Goal: Transaction & Acquisition: Purchase product/service

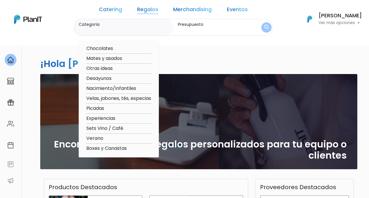
click at [118, 60] on option "Mates y asados" at bounding box center [119, 58] width 66 height 7
type input "Mates y asados"
type input "$0 - $1000"
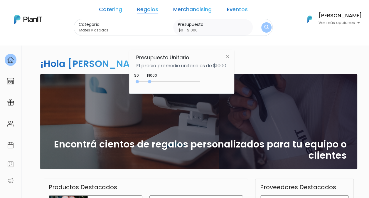
click at [232, 54] on img at bounding box center [227, 56] width 11 height 11
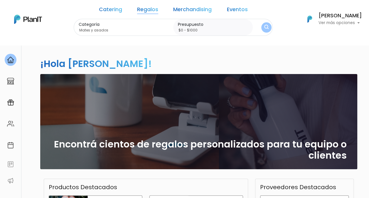
click at [264, 27] on img "submit" at bounding box center [266, 28] width 4 height 6
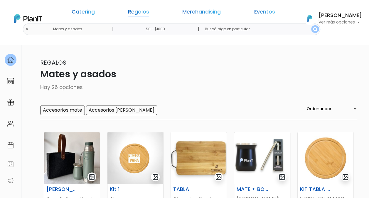
click at [149, 13] on link "Regalos" at bounding box center [138, 12] width 21 height 7
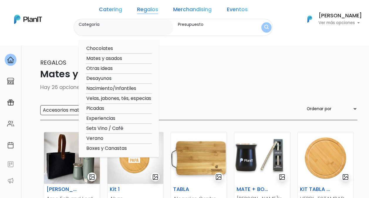
click at [120, 150] on option "Boxes y Canastas" at bounding box center [119, 148] width 66 height 7
type input "Boxes y Canastas"
type input "$0 - $1000"
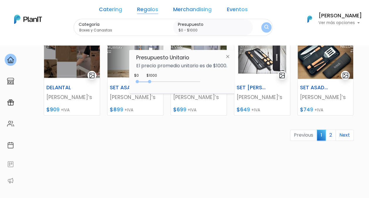
scroll to position [284, 0]
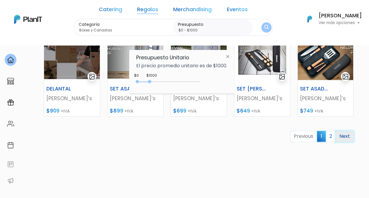
click at [343, 135] on link "Next" at bounding box center [344, 135] width 18 height 11
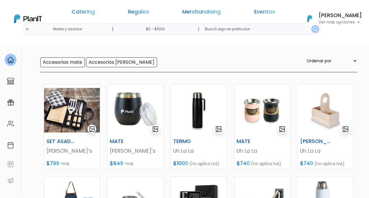
scroll to position [45, 0]
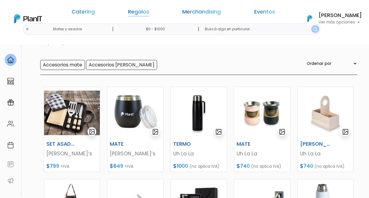
click at [149, 12] on link "Regalos" at bounding box center [138, 12] width 21 height 7
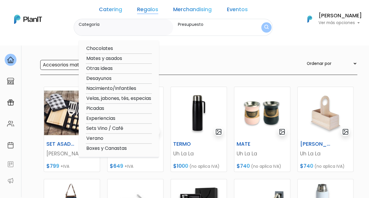
click at [194, 9] on link "Merchandising" at bounding box center [192, 10] width 38 height 7
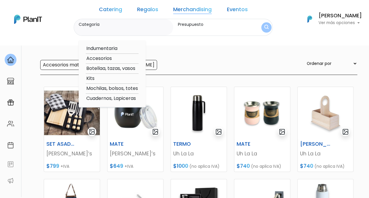
click at [112, 90] on option "Mochilas, bolsos, totes" at bounding box center [112, 88] width 53 height 7
type input "Mochilas, bolsos, totes"
type input "$0 - $1000"
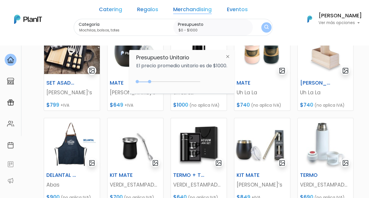
scroll to position [0, 0]
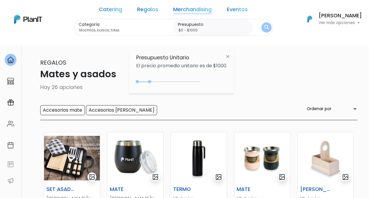
click at [149, 11] on link "Regalos" at bounding box center [147, 10] width 21 height 7
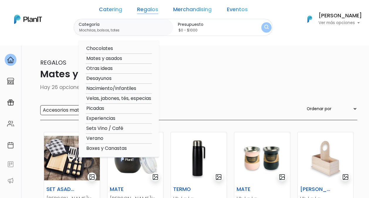
click at [120, 89] on option "Nacimiento/Infantiles" at bounding box center [119, 88] width 66 height 7
type input "Nacimiento/Infantiles"
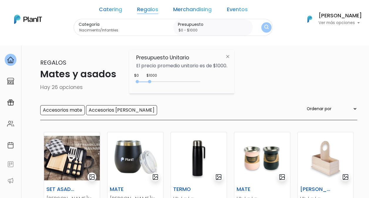
click at [264, 28] on img "submit" at bounding box center [266, 28] width 4 height 6
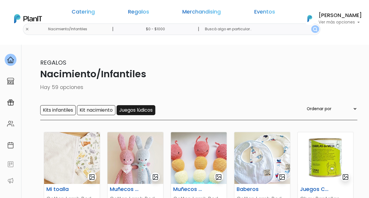
click at [138, 113] on input "Juegos lúdicos" at bounding box center [135, 110] width 39 height 10
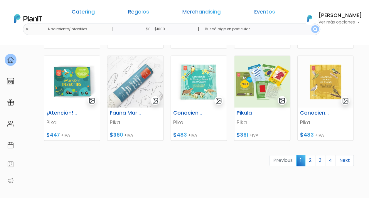
scroll to position [269, 0]
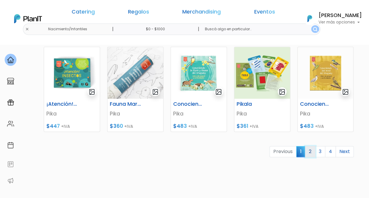
click at [314, 146] on link "2" at bounding box center [310, 151] width 10 height 11
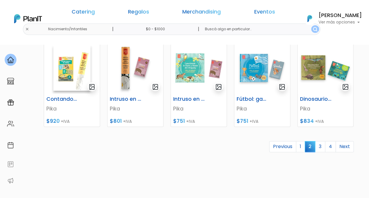
scroll to position [275, 0]
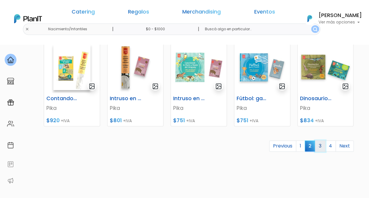
click at [322, 143] on link "3" at bounding box center [320, 145] width 10 height 11
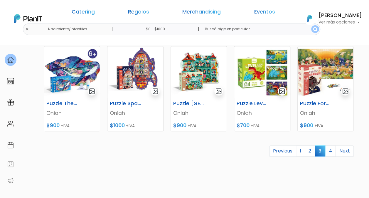
scroll to position [283, 0]
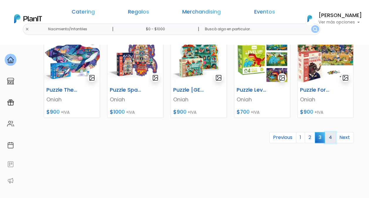
click at [330, 135] on link "4" at bounding box center [330, 137] width 11 height 11
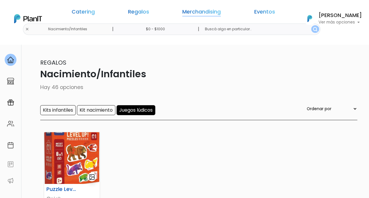
click at [191, 14] on link "Merchandising" at bounding box center [201, 12] width 38 height 7
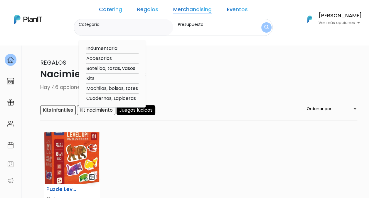
click at [104, 77] on option "Kits" at bounding box center [112, 78] width 53 height 7
type input "Kits"
type input "$0 - $1000"
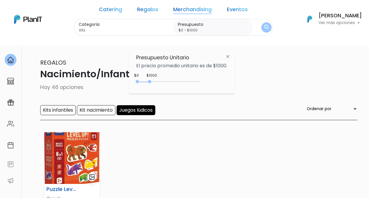
click at [264, 27] on img "submit" at bounding box center [266, 28] width 4 height 6
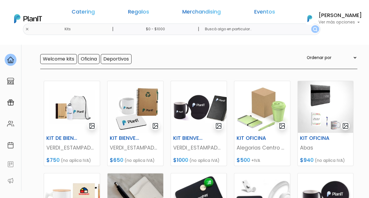
scroll to position [46, 0]
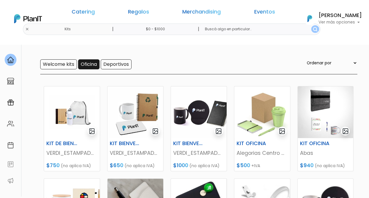
click at [84, 65] on input "Oficina" at bounding box center [88, 64] width 21 height 10
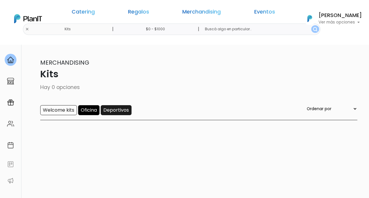
click at [121, 111] on input "Deportivos" at bounding box center [116, 110] width 31 height 10
click at [207, 13] on link "Merchandising" at bounding box center [201, 12] width 38 height 7
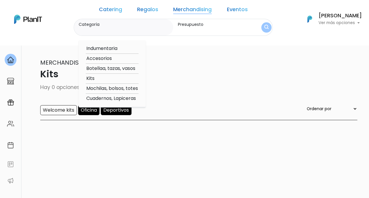
click at [119, 60] on option "Accesorios" at bounding box center [112, 58] width 53 height 7
type input "Accesorios"
type input "$0 - $1000"
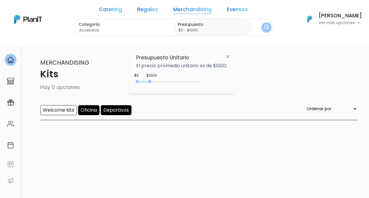
click at [264, 28] on img "submit" at bounding box center [266, 28] width 4 height 6
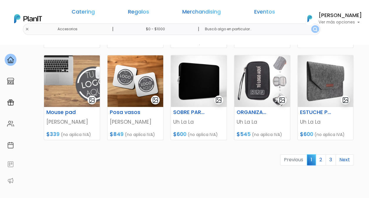
scroll to position [259, 0]
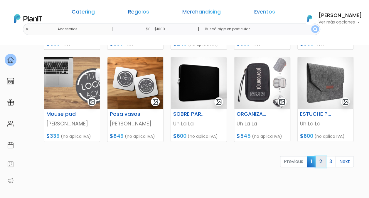
click at [324, 162] on link "2" at bounding box center [320, 161] width 10 height 11
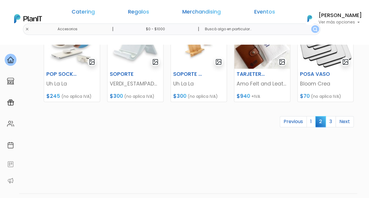
scroll to position [305, 0]
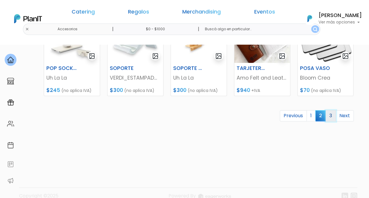
click at [330, 114] on link "3" at bounding box center [330, 115] width 10 height 11
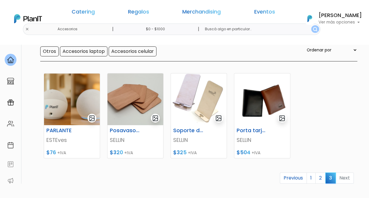
scroll to position [70, 0]
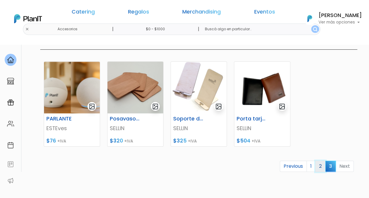
click at [319, 167] on link "2" at bounding box center [320, 165] width 10 height 11
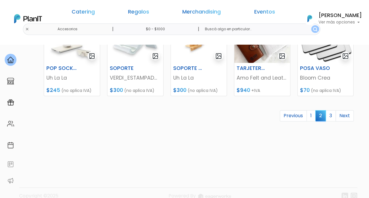
scroll to position [315, 0]
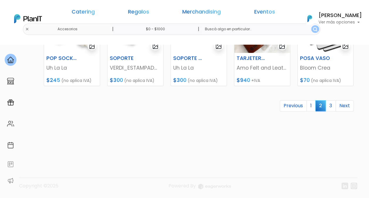
click at [329, 100] on link "3" at bounding box center [330, 105] width 10 height 11
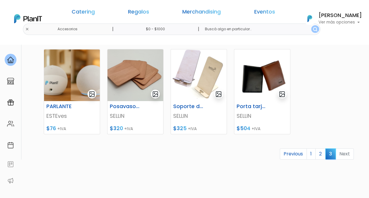
scroll to position [85, 0]
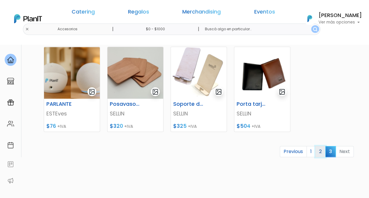
click at [321, 153] on link "2" at bounding box center [320, 151] width 10 height 11
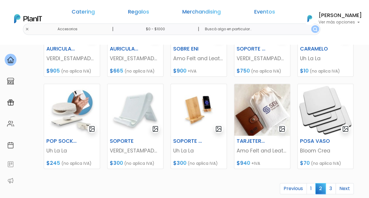
scroll to position [236, 0]
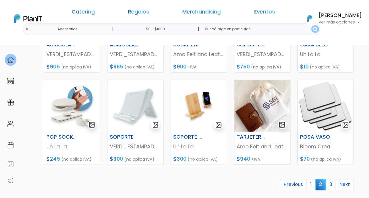
click at [257, 137] on h6 "TARJETERO BILLETERA" at bounding box center [252, 137] width 39 height 6
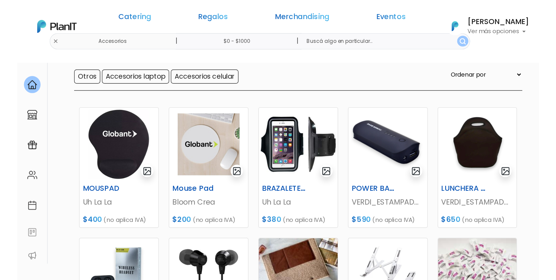
scroll to position [56, 0]
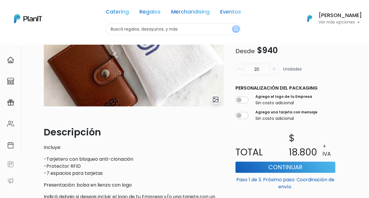
scroll to position [92, 0]
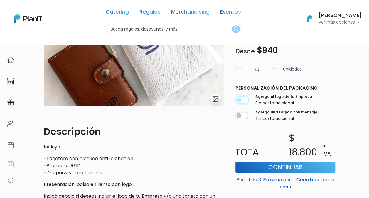
click at [239, 104] on input "checkbox" at bounding box center [241, 99] width 13 height 7
click at [250, 107] on div "Agrega el logo de tu Empresa Sin costo adicional" at bounding box center [285, 100] width 100 height 14
click at [247, 107] on div "Agrega el logo de tu Empresa Sin costo adicional" at bounding box center [285, 100] width 100 height 14
click at [240, 104] on input "checkbox" at bounding box center [241, 99] width 13 height 7
checkbox input "false"
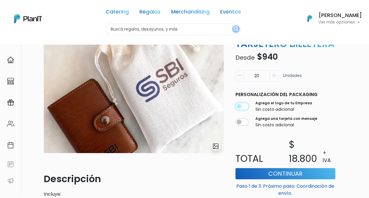
scroll to position [40, 0]
